Goal: Find specific page/section: Find specific page/section

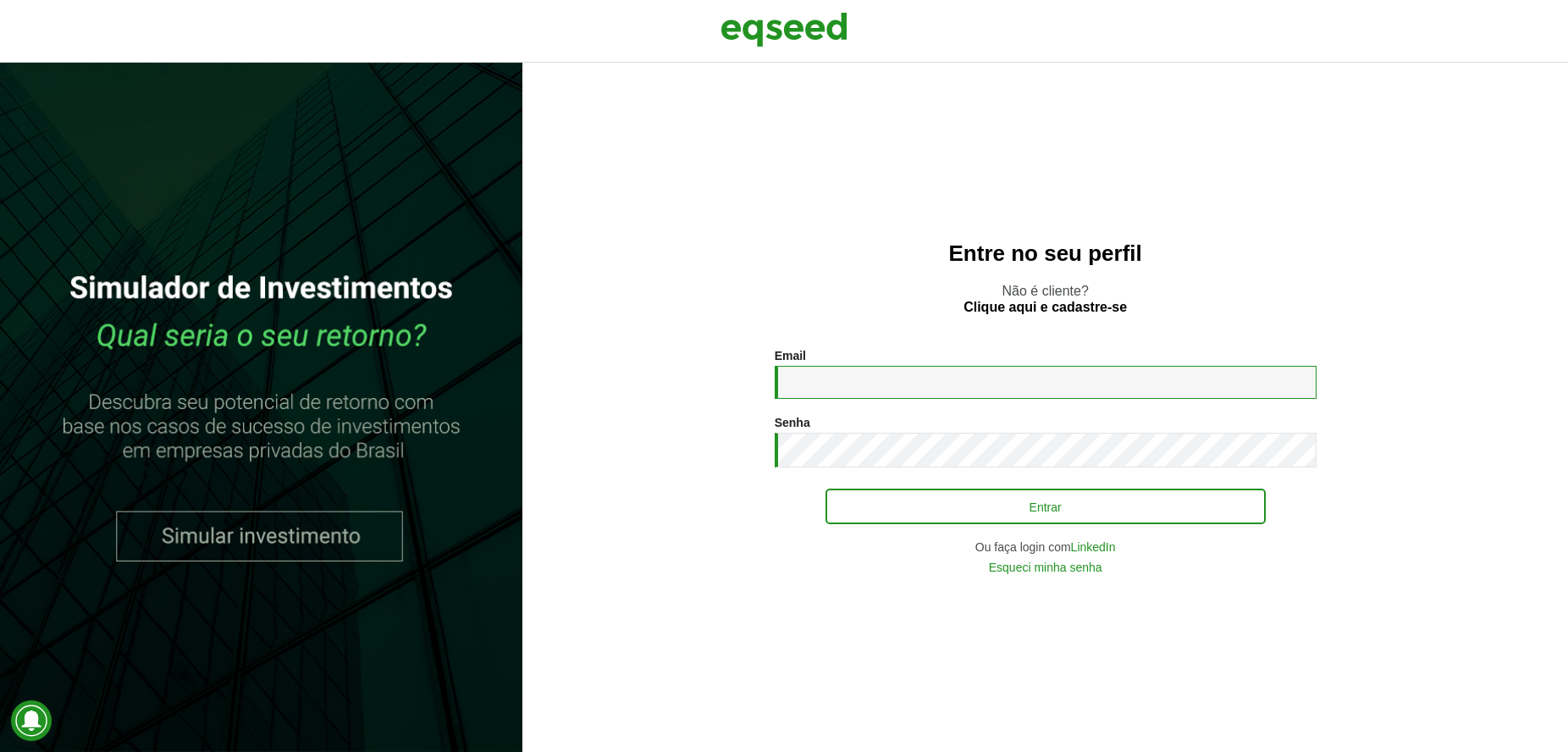
type input "**********"
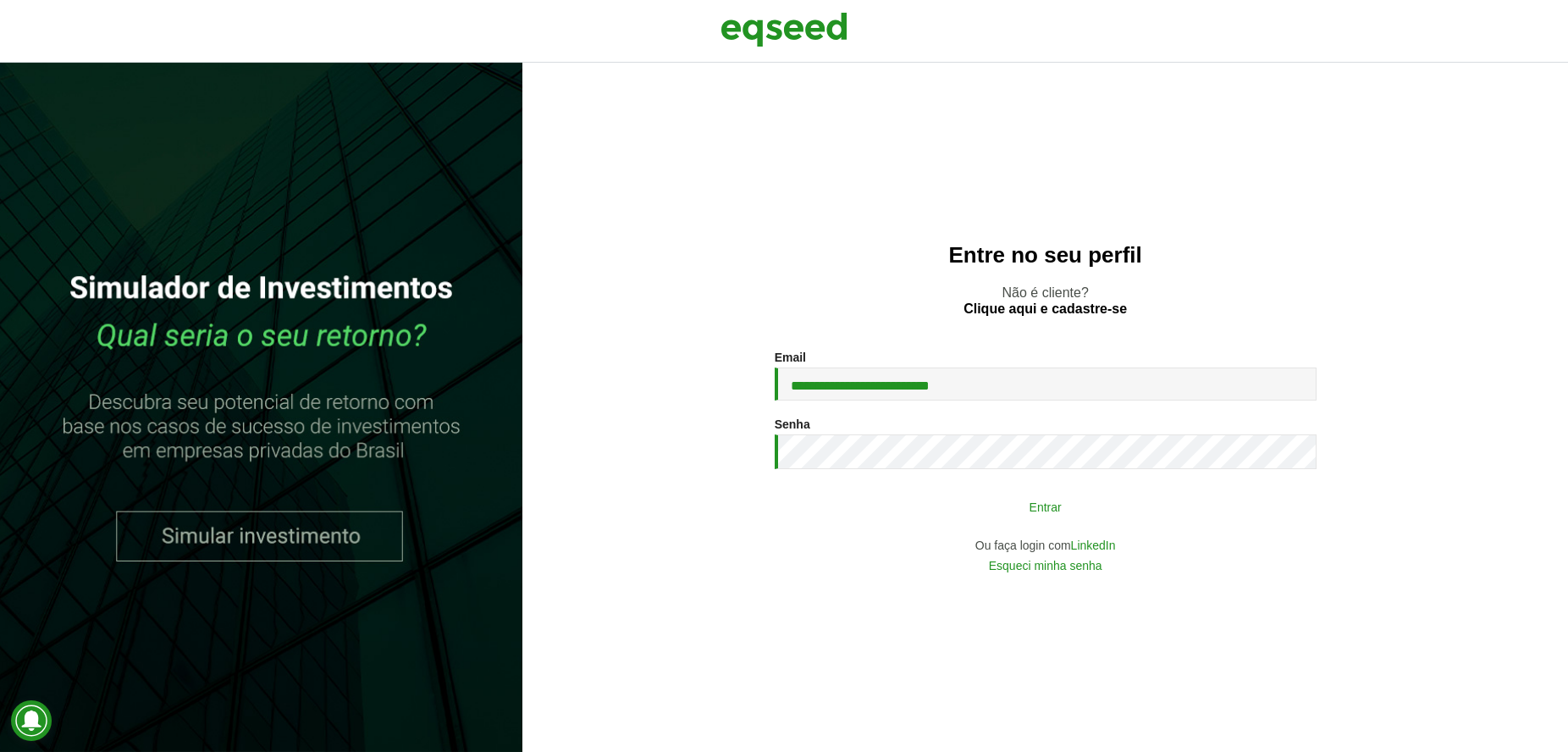
click at [903, 507] on button "Entrar" at bounding box center [1046, 507] width 440 height 32
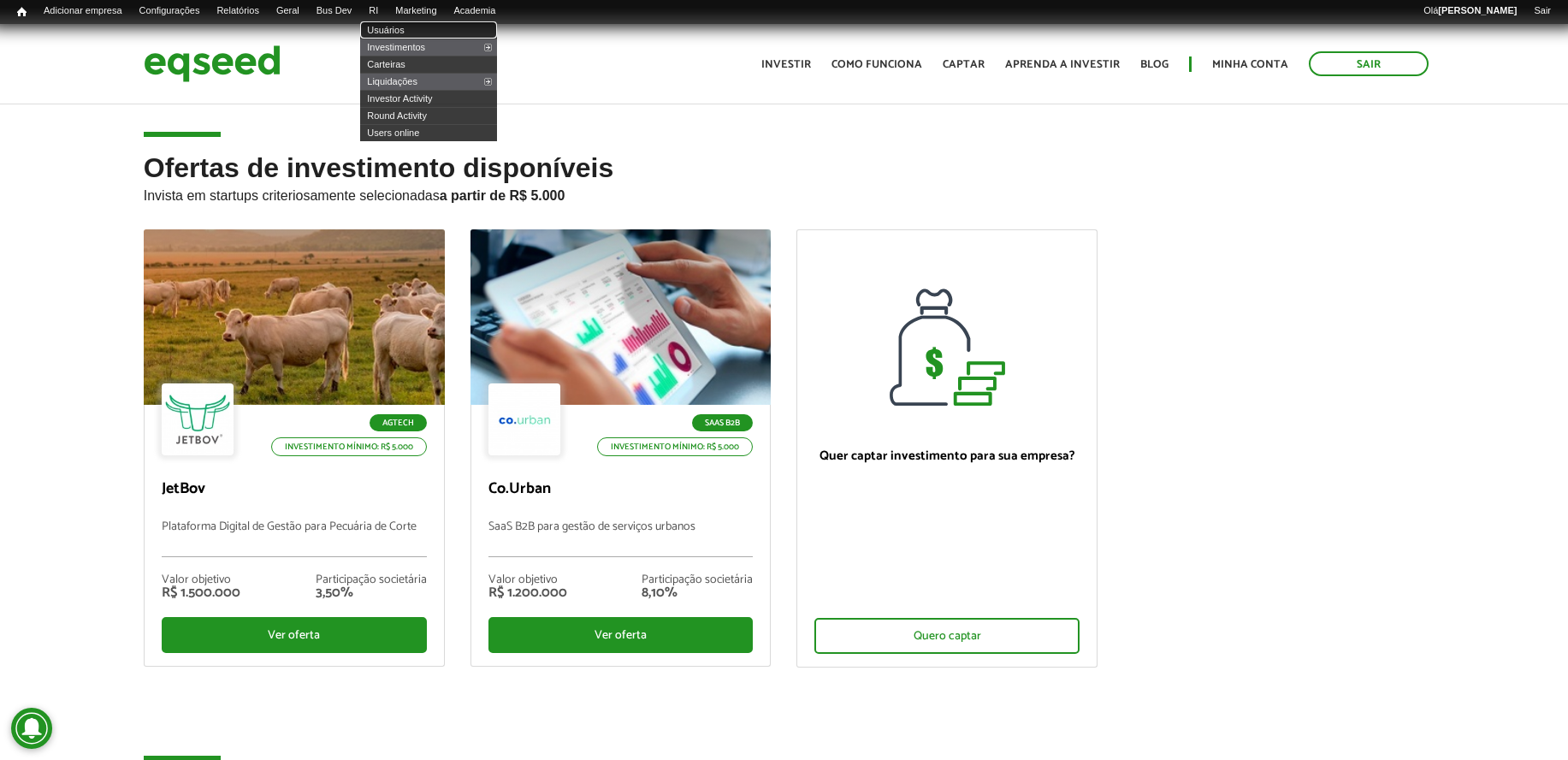
click at [404, 23] on link "Usuários" at bounding box center [429, 30] width 137 height 17
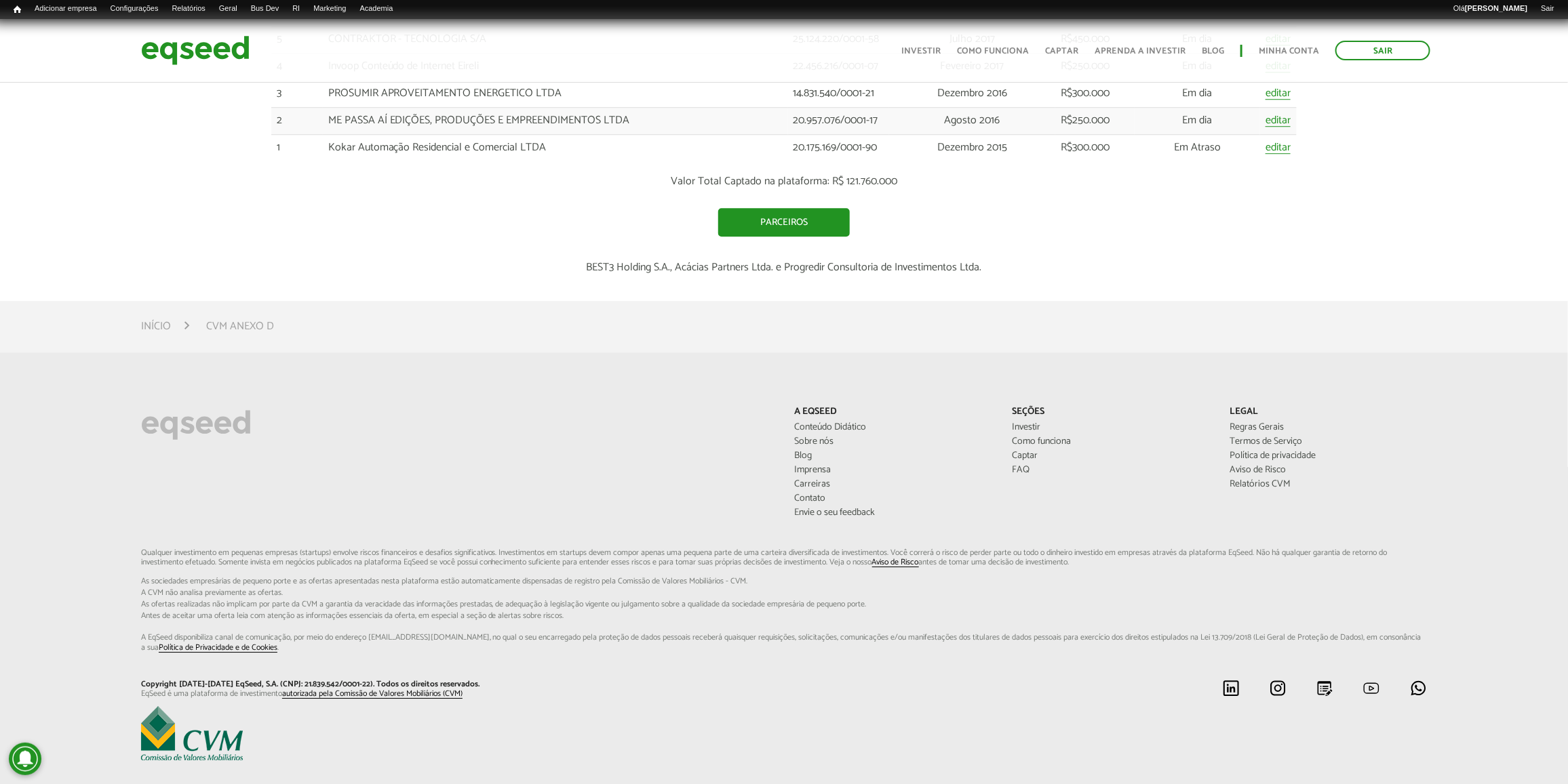
scroll to position [2249, 0]
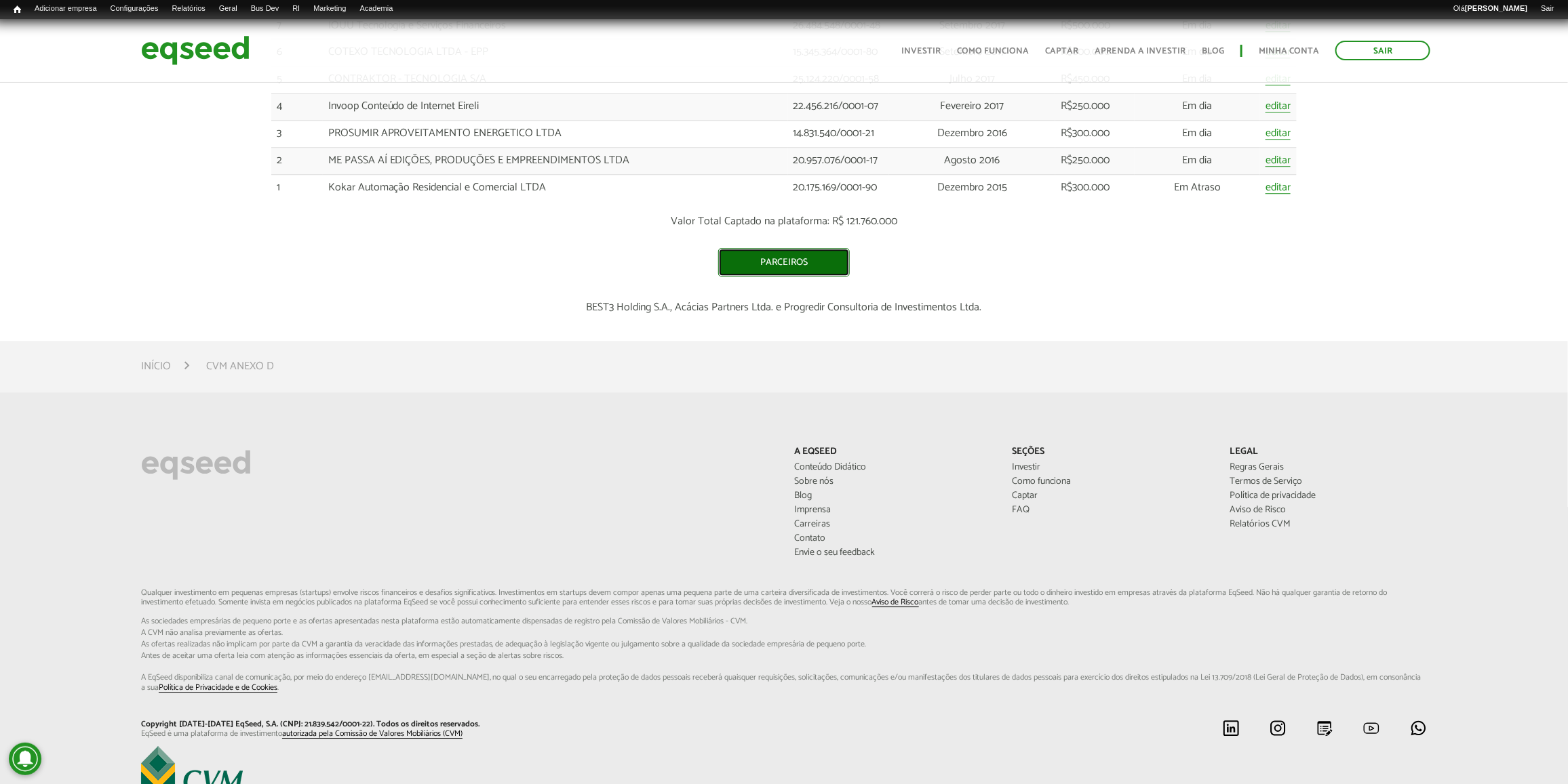
click at [767, 276] on link "Parceiros" at bounding box center [784, 263] width 132 height 29
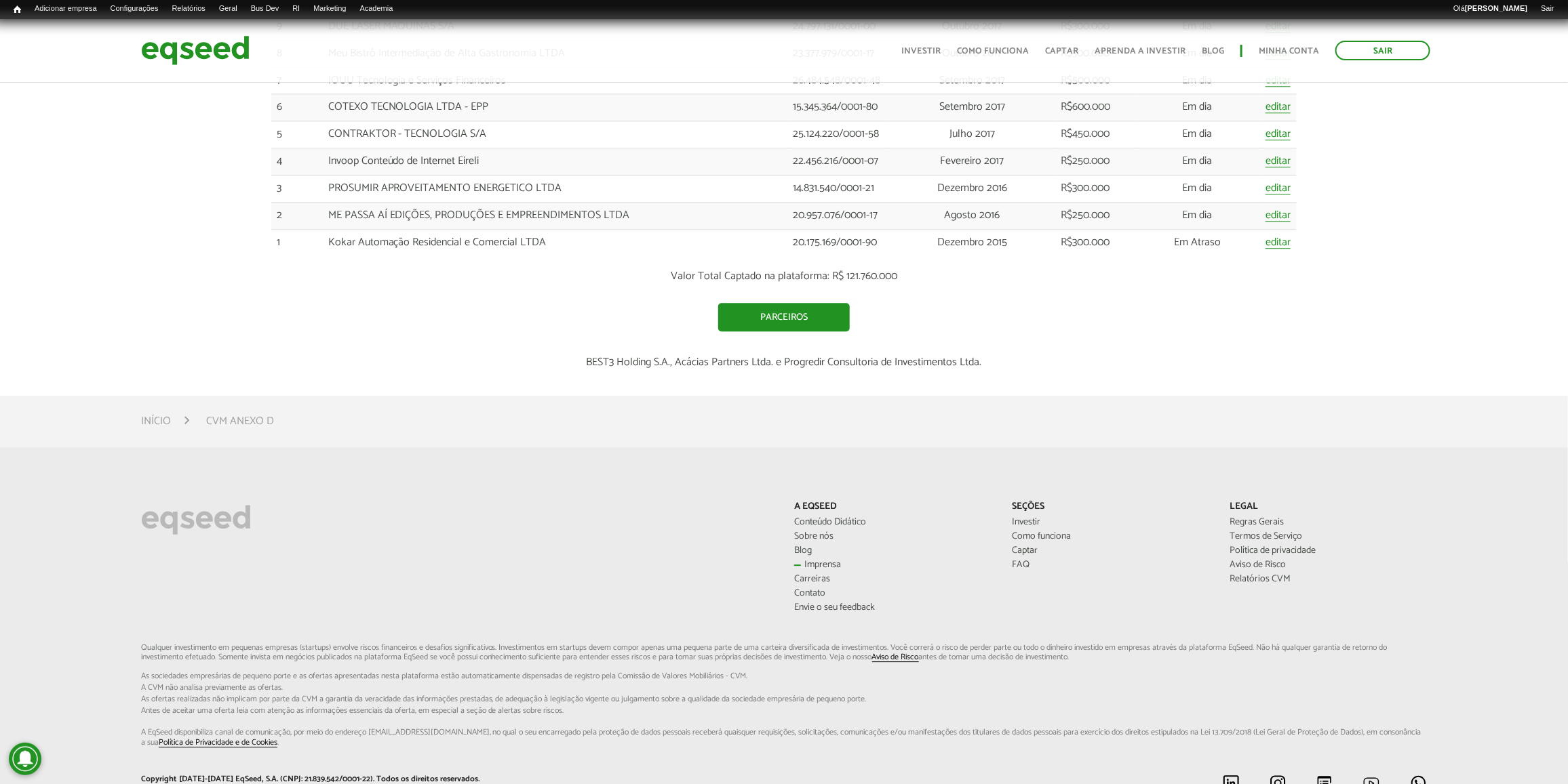
scroll to position [2164, 0]
